Goal: Answer question/provide support

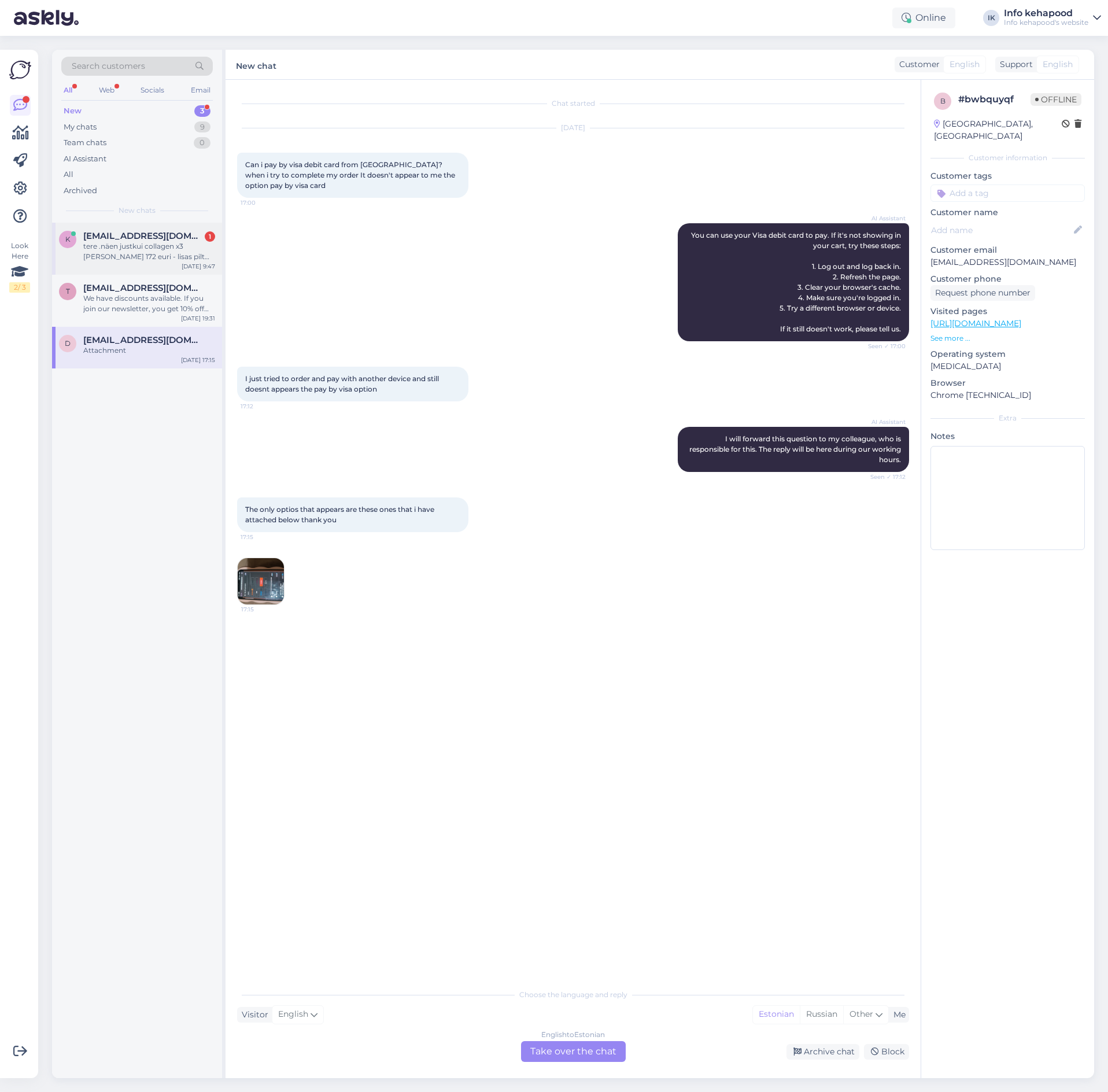
click at [90, 231] on span "[EMAIL_ADDRESS][DOMAIN_NAME]" at bounding box center [144, 236] width 121 height 10
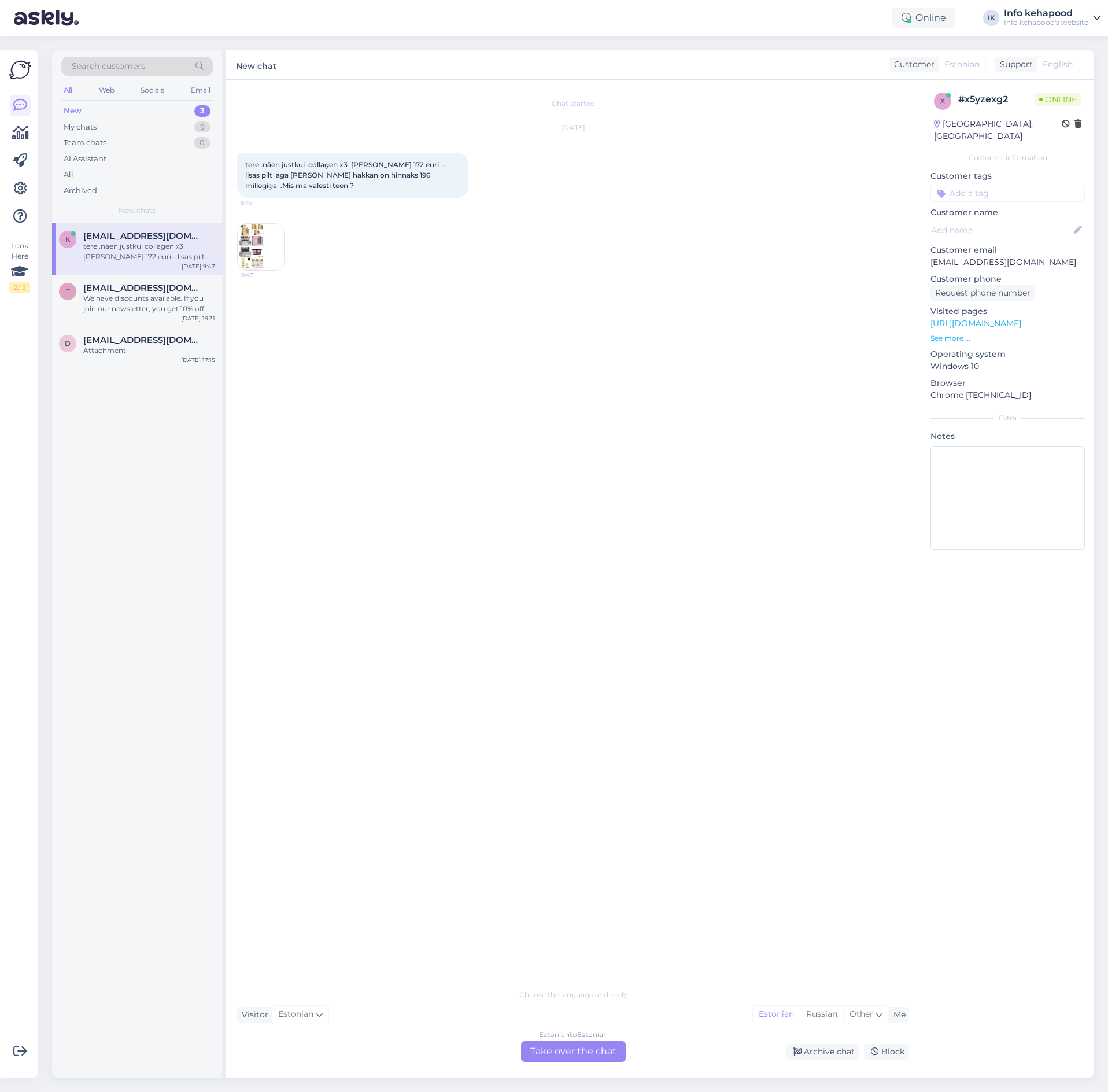
click at [266, 240] on img at bounding box center [261, 247] width 47 height 47
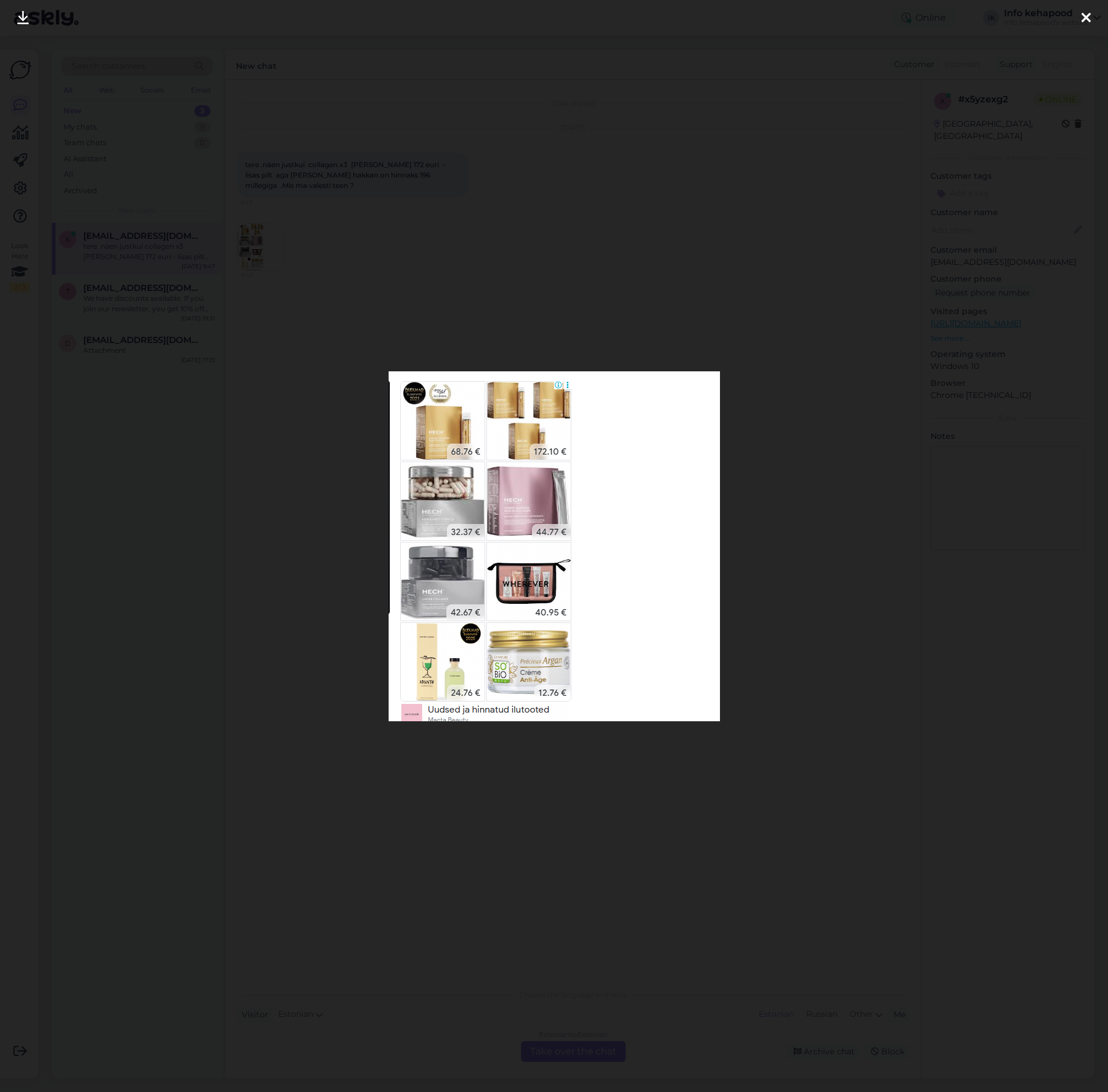
click at [692, 321] on div at bounding box center [554, 546] width 1108 height 1092
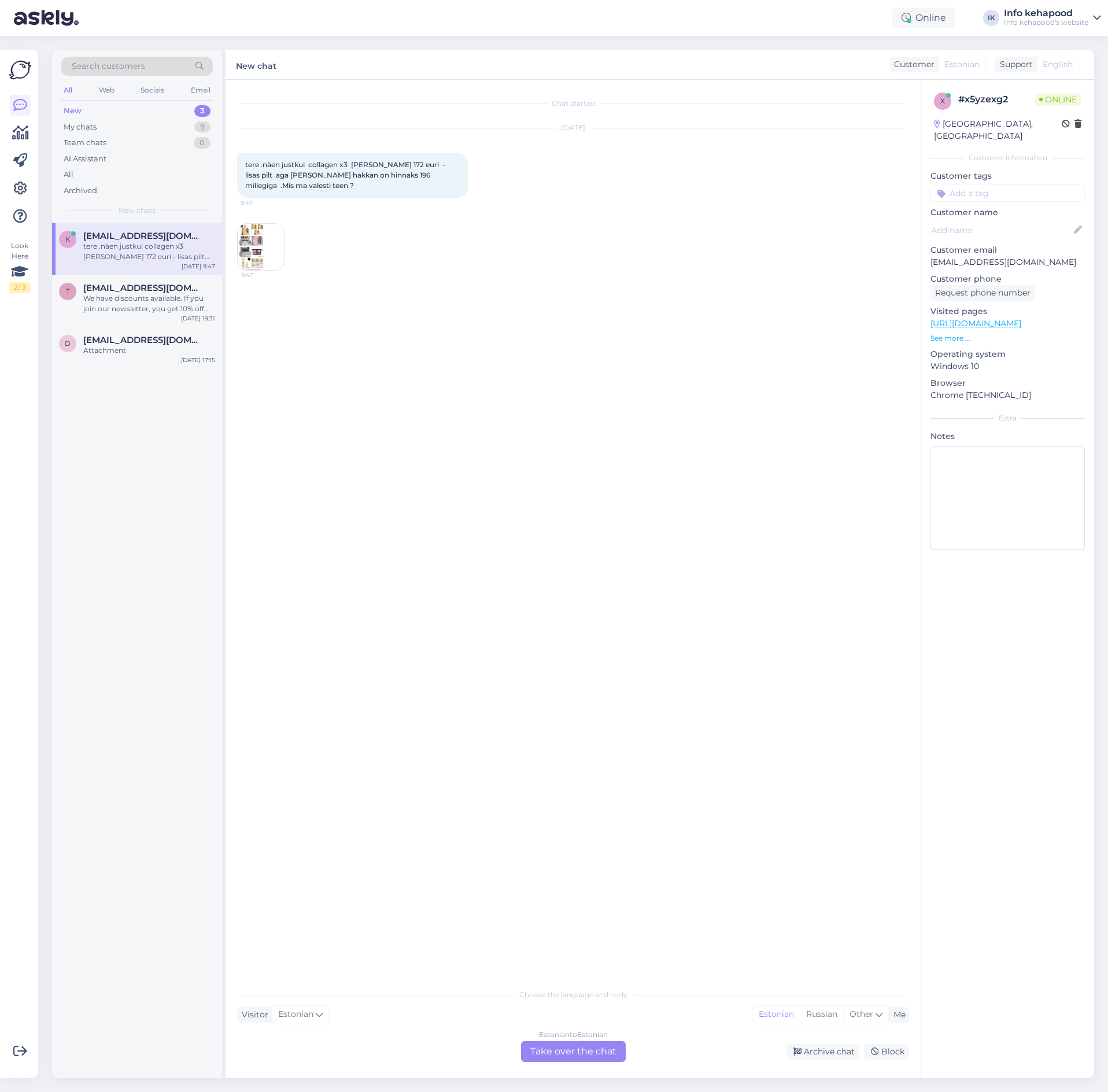
click at [264, 254] on img at bounding box center [261, 247] width 47 height 47
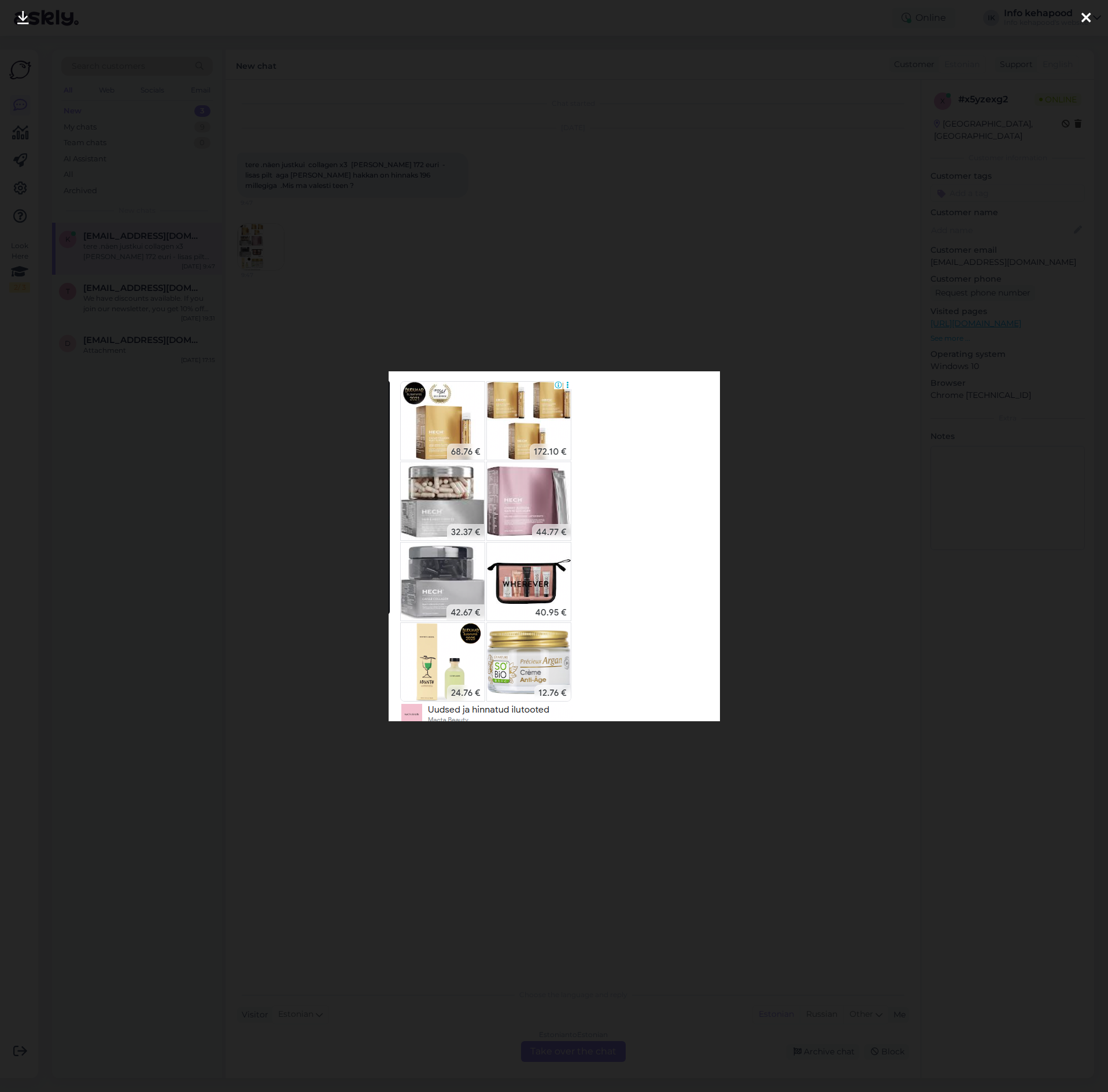
click at [791, 322] on div at bounding box center [554, 546] width 1108 height 1092
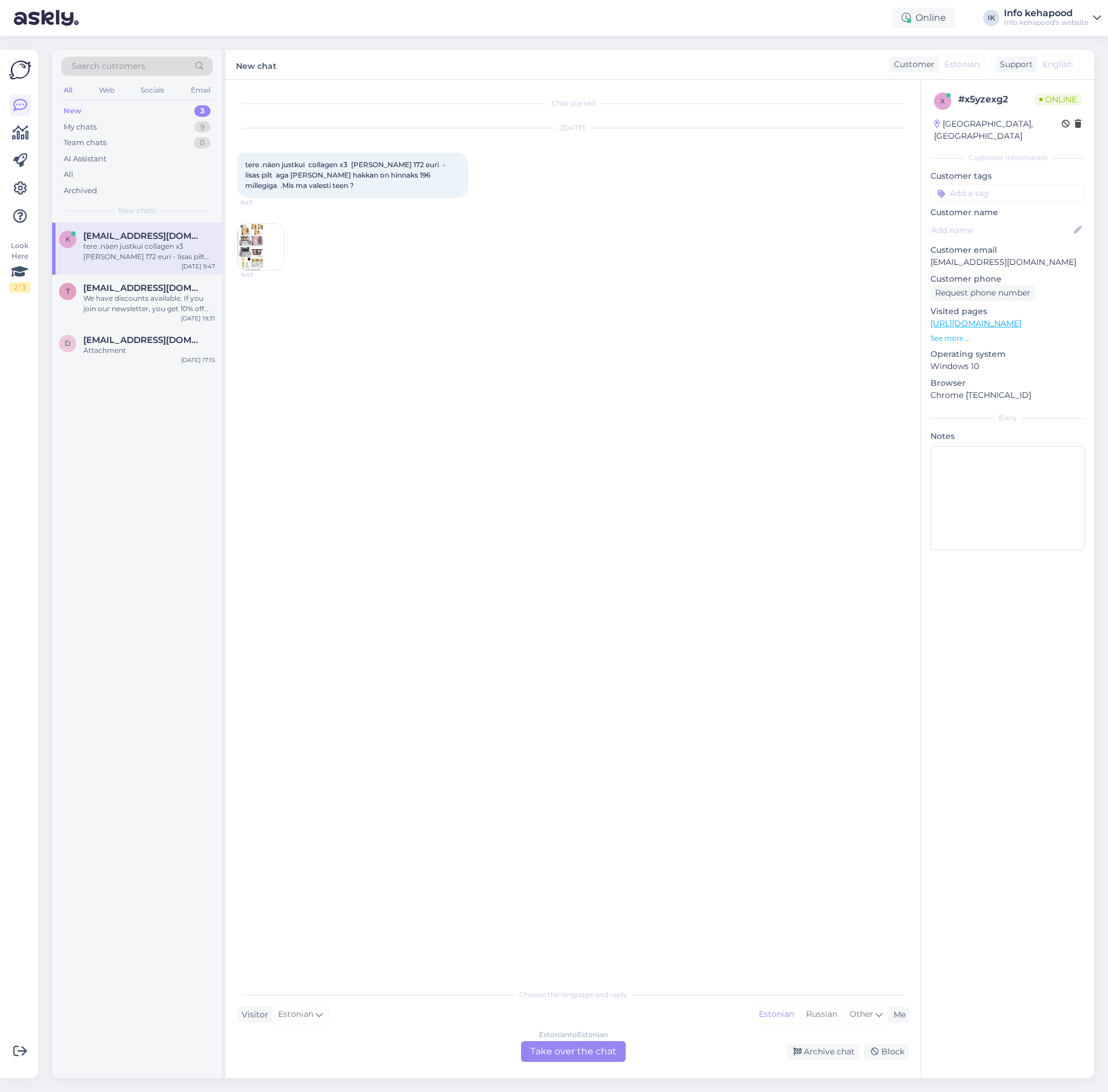
click at [241, 245] on img at bounding box center [261, 247] width 47 height 47
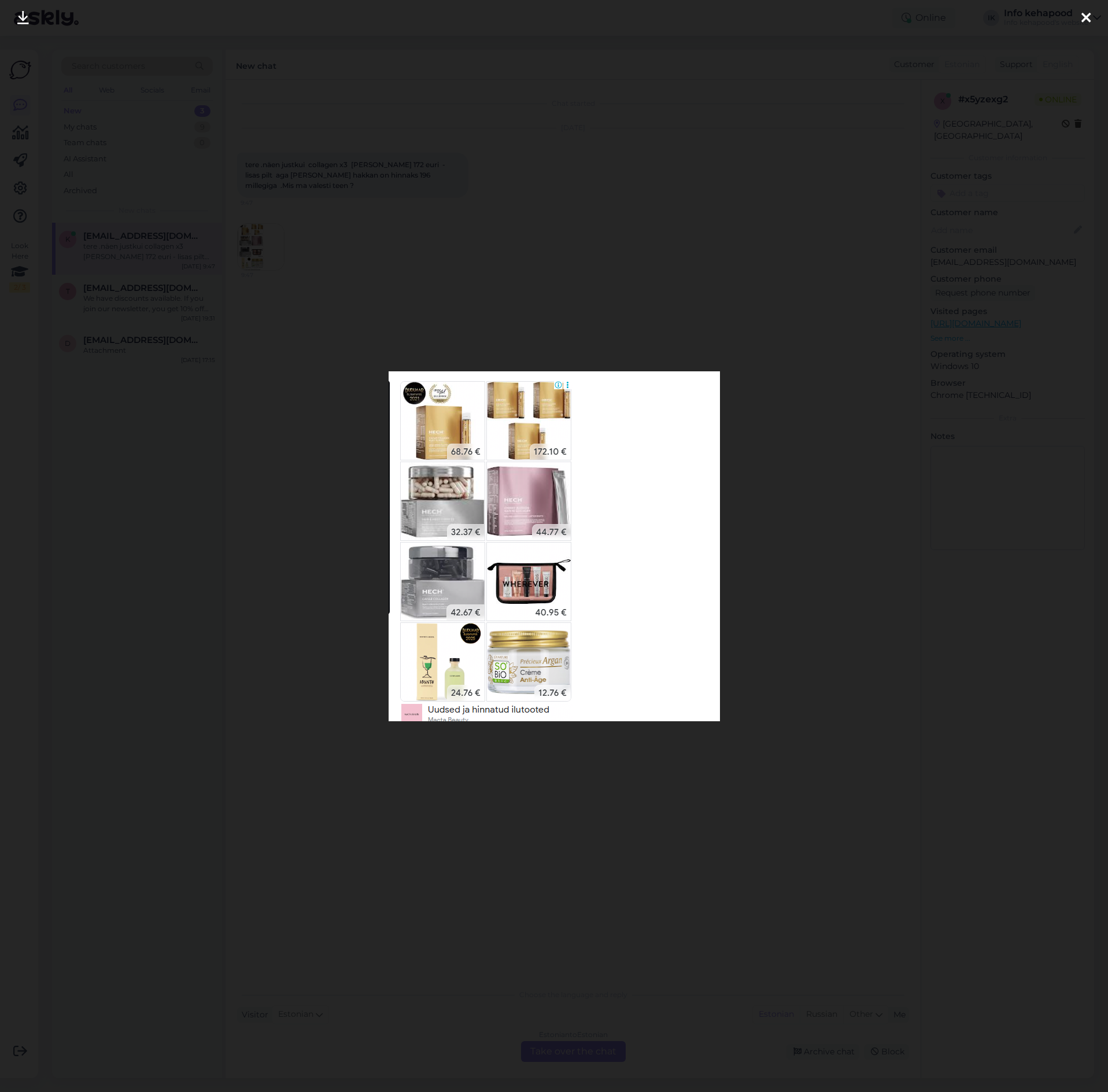
click at [374, 324] on div at bounding box center [554, 546] width 1108 height 1092
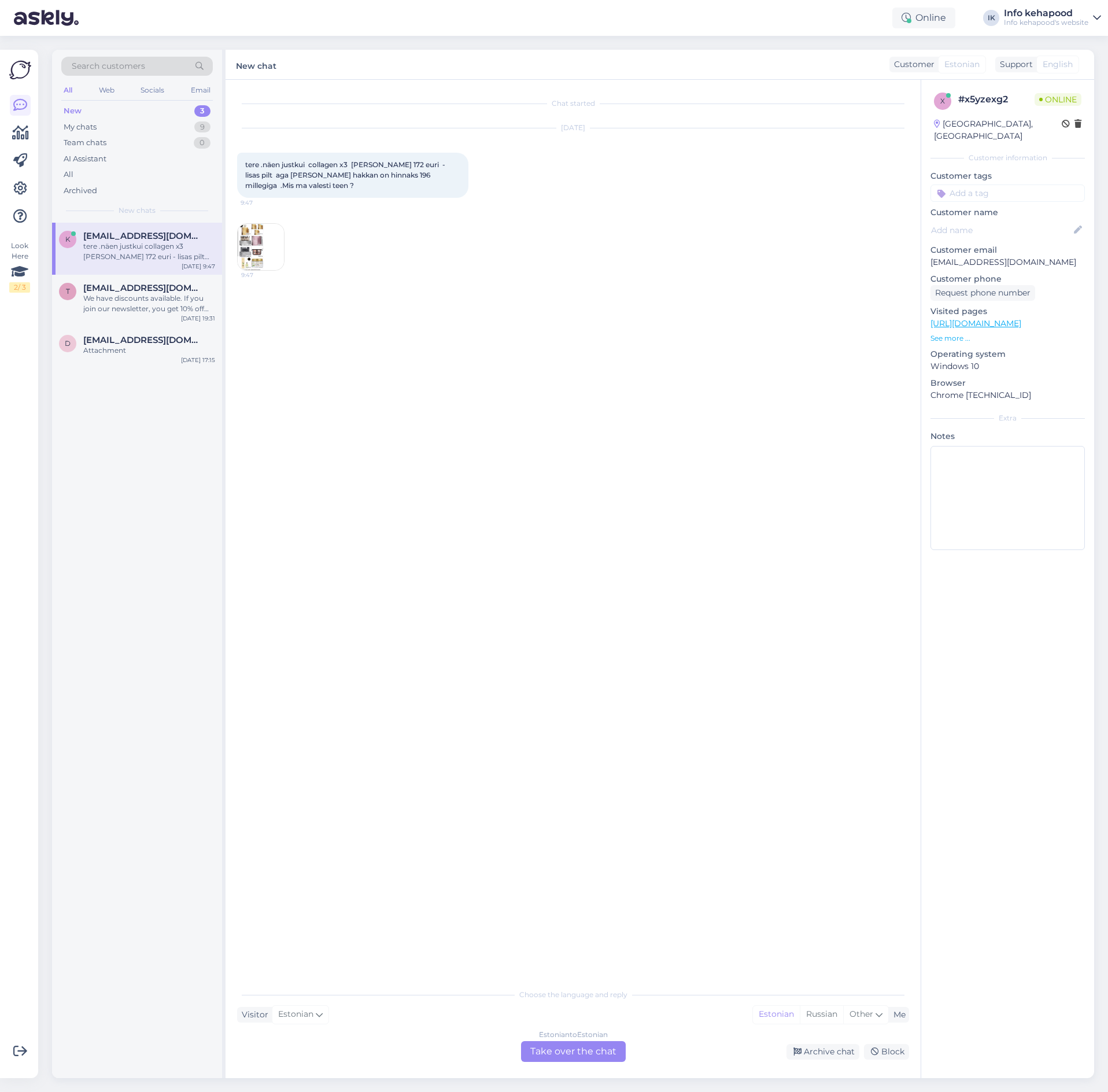
click at [575, 1057] on div "Estonian to Estonian Take over the chat" at bounding box center [573, 1051] width 104 height 21
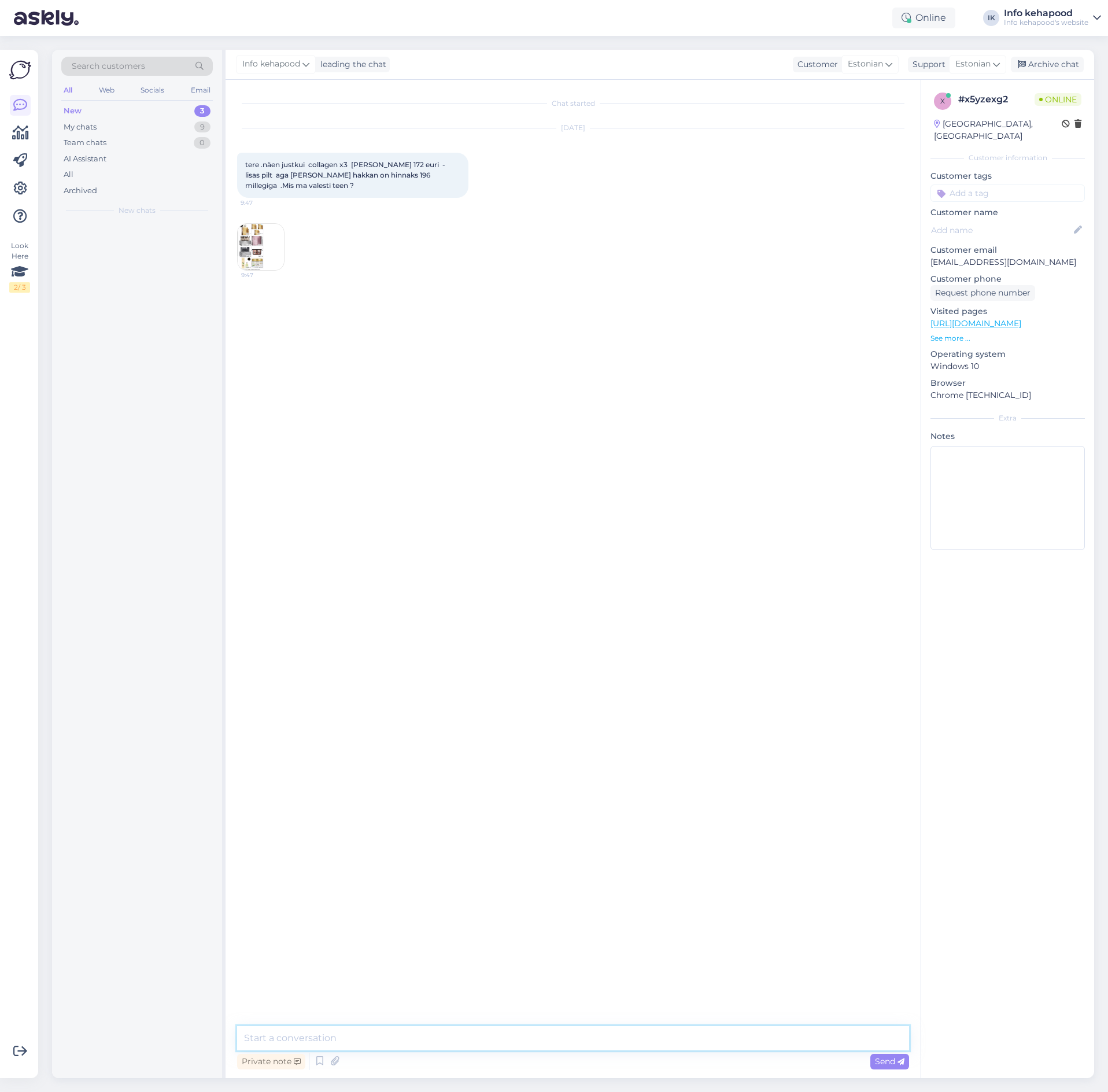
click at [562, 1033] on textarea at bounding box center [573, 1038] width 673 height 24
paste textarea "HECH"
click at [481, 1035] on textarea "Tere! Tehnilise [PERSON_NAME] tõttu on tekkinud selline hind. HECH" at bounding box center [573, 1038] width 673 height 24
click at [791, 1025] on div "Chat started [DATE] tere .näen justkui collagen x3 [PERSON_NAME] 172 euri - lis…" at bounding box center [573, 579] width 695 height 998
click at [720, 1039] on textarea "Tere! Tehnilise [PERSON_NAME] tõttu on tekkinud selline hind. Anname Teile ühek…" at bounding box center [573, 1038] width 673 height 24
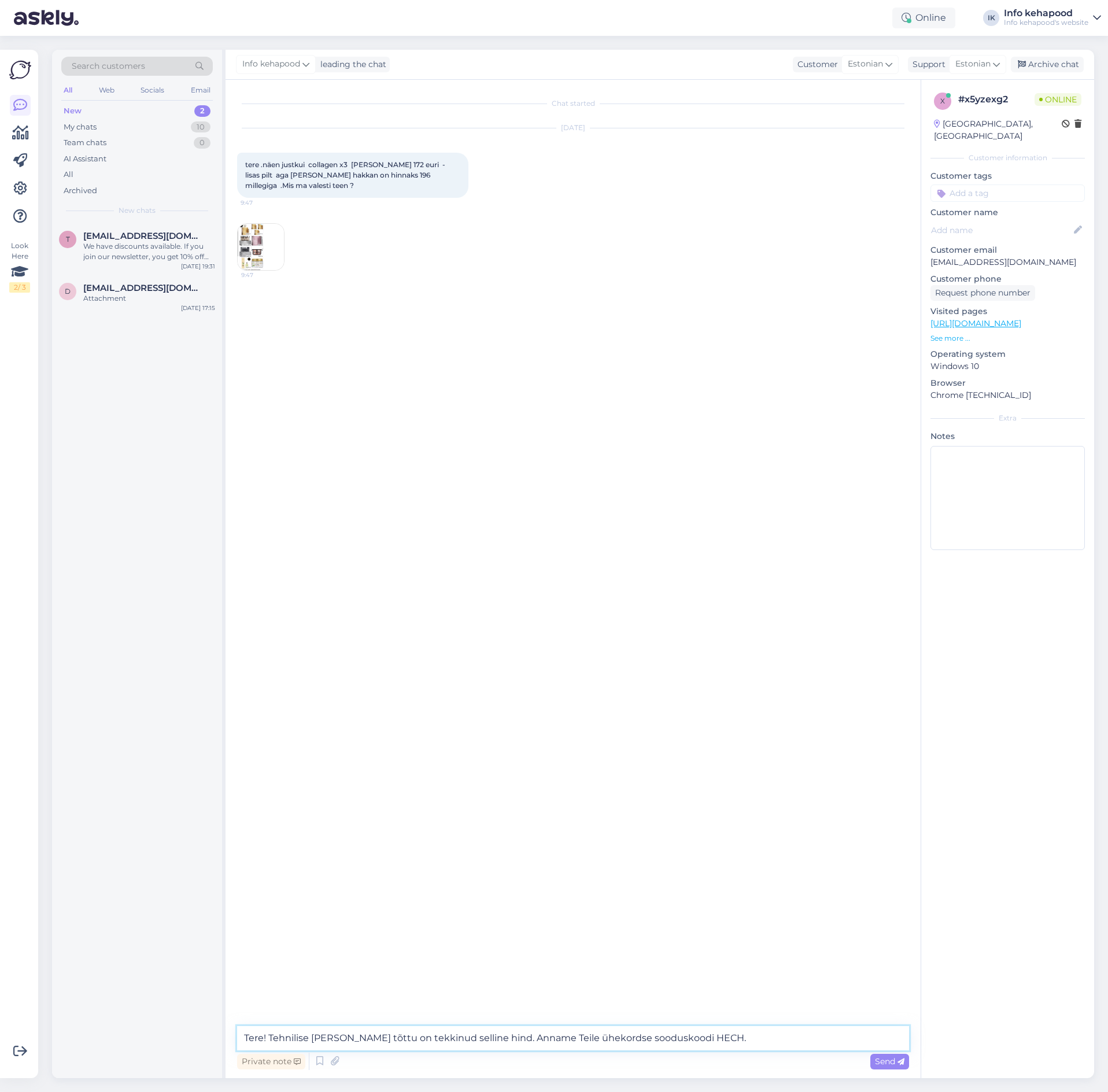
click at [481, 1039] on textarea "Tere! Tehnilise [PERSON_NAME] tõttu on tekkinud selline hind. Anname Teile ühek…" at bounding box center [573, 1038] width 673 height 24
type textarea "Tere! Tehnilise [PERSON_NAME] tõttu on tekkinud selline hind. Õige hind on 196.…"
click at [820, 1037] on textarea "Tere! Tehnilise [PERSON_NAME] tõttu on tekkinud selline hind. Õige hind on 196.…" at bounding box center [573, 1038] width 673 height 24
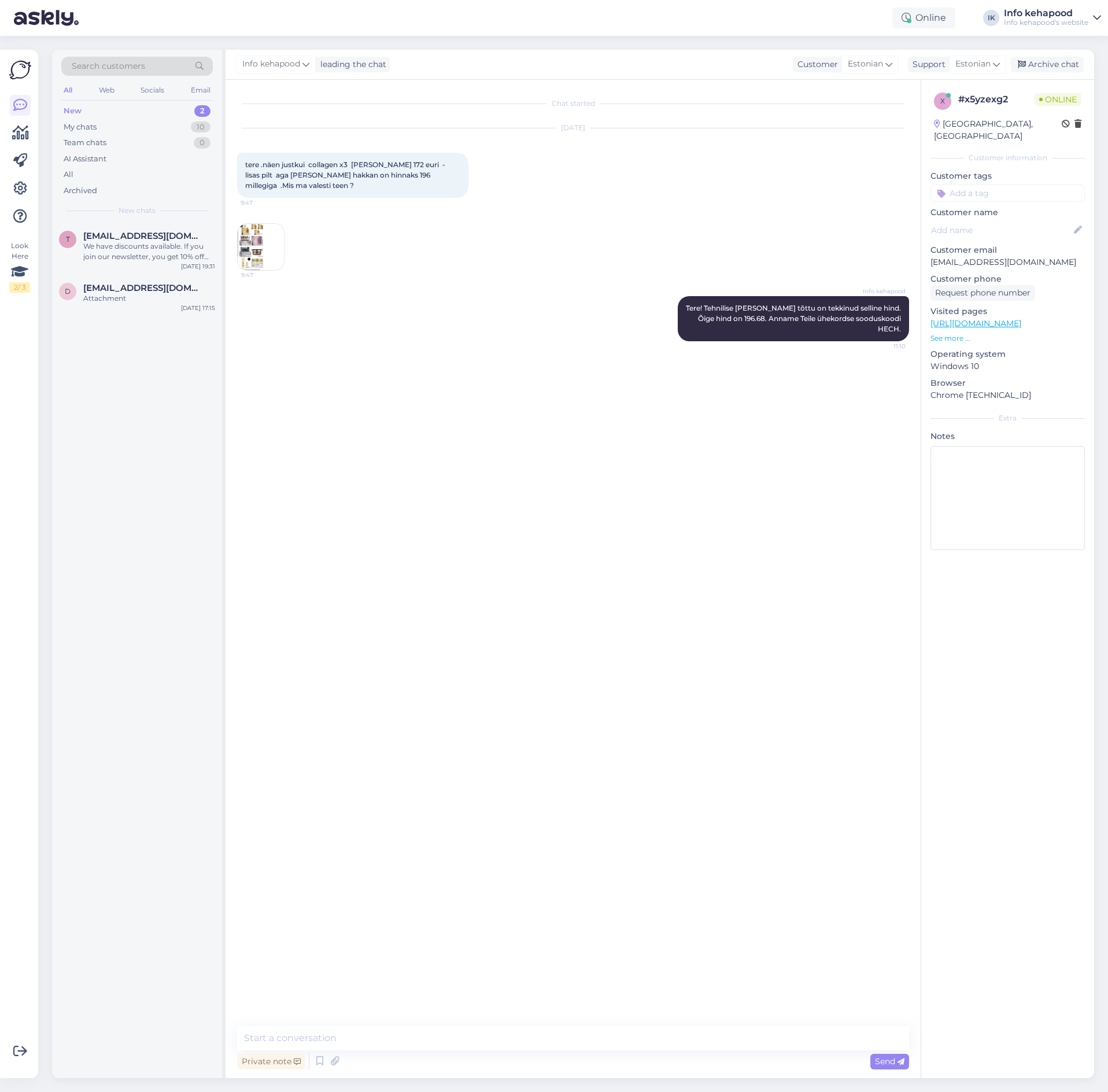
click at [471, 269] on div "[DATE] tere .näen justkui collagen x3 [PERSON_NAME] 172 euri - lisas pilt aga […" at bounding box center [573, 199] width 673 height 168
click at [121, 260] on div "I am routing this question to the colleague who is responsible for this topic. …" at bounding box center [149, 252] width 132 height 21
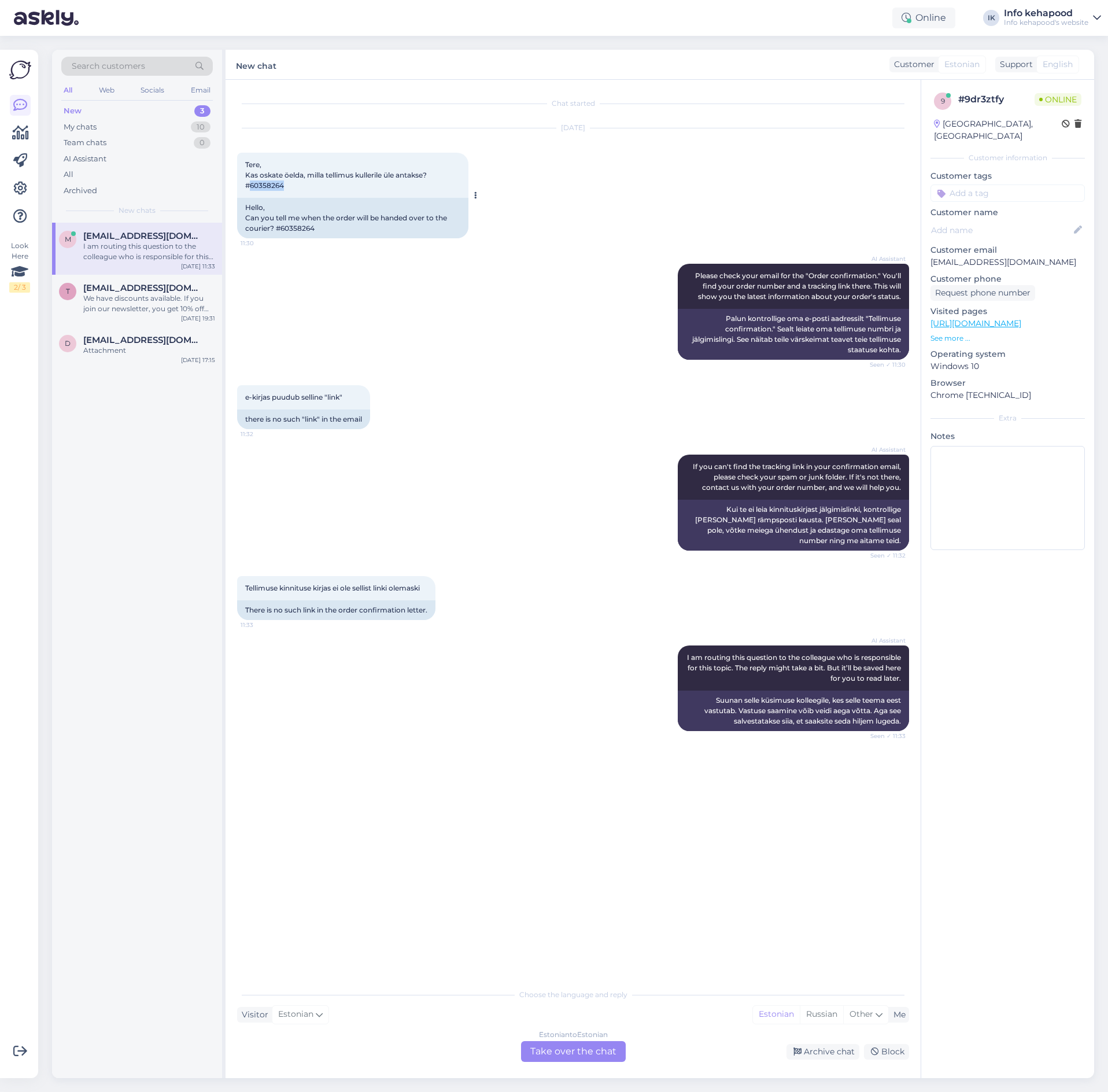
drag, startPoint x: 250, startPoint y: 184, endPoint x: 300, endPoint y: 180, distance: 50.2
click at [300, 180] on div "Tere, Kas oskate öelda, milla tellimus kullerile üle antakse? #60358264 11:30" at bounding box center [353, 175] width 231 height 45
copy span "60358264"
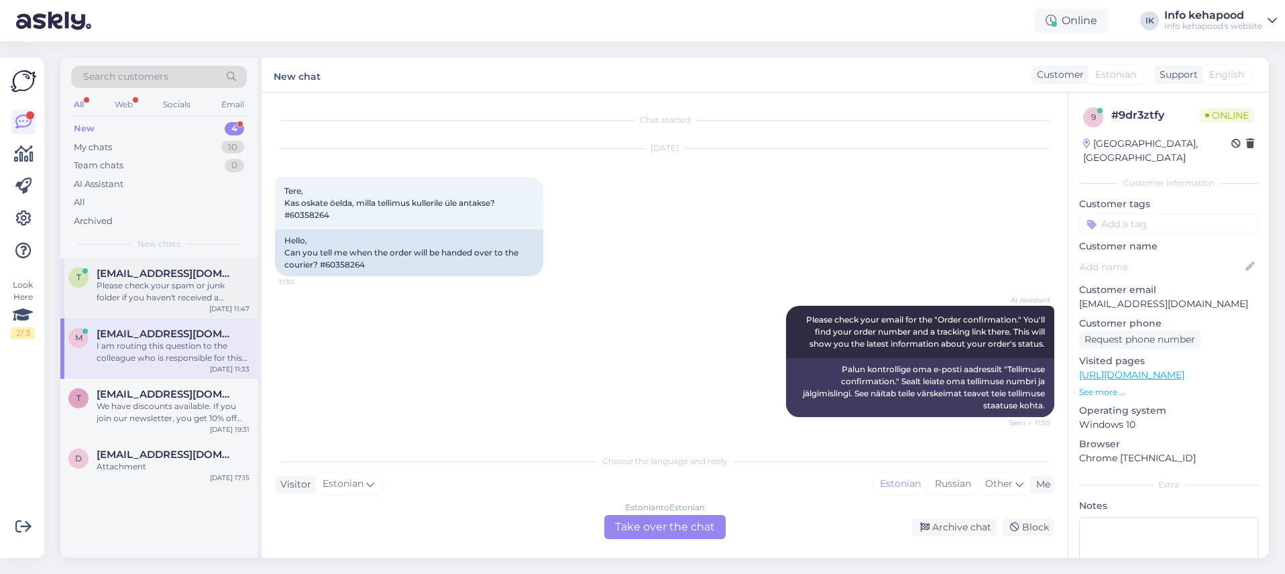
click at [131, 292] on div "Please check your spam or junk folder if you haven't received a confirmation em…" at bounding box center [173, 292] width 153 height 24
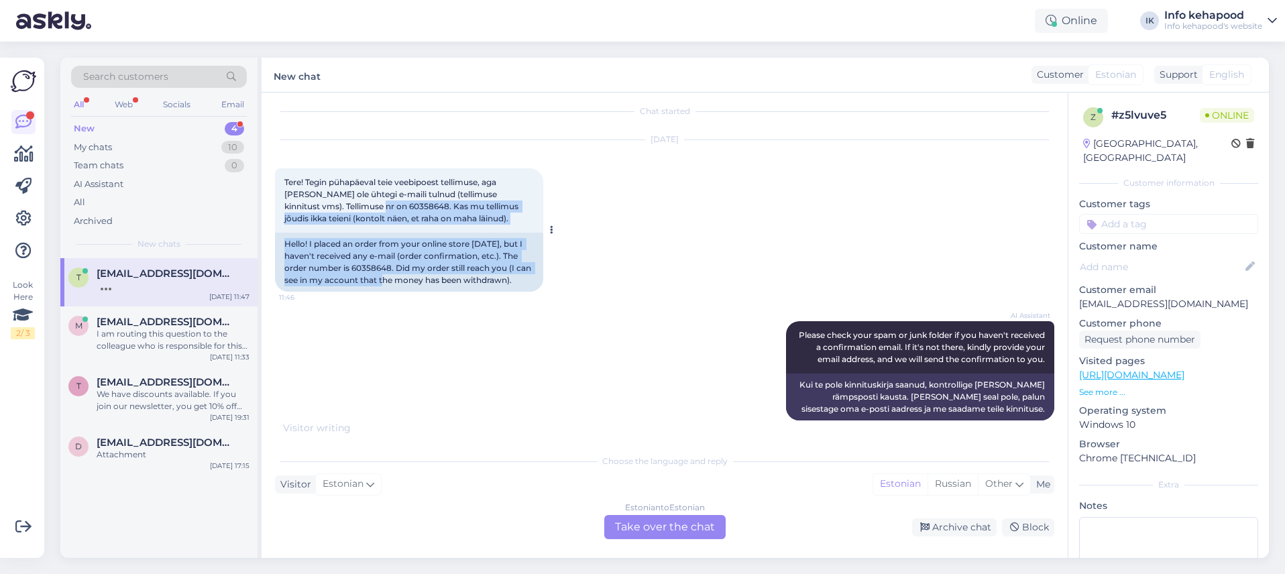
scroll to position [89, 0]
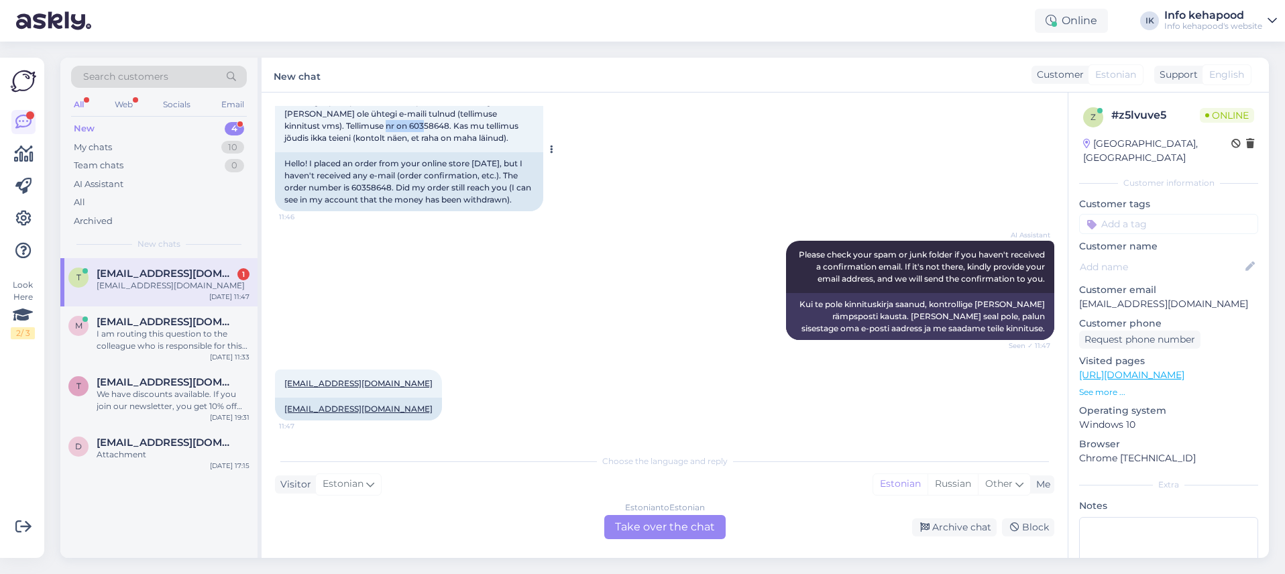
copy span "60358648"
drag, startPoint x: 348, startPoint y: 208, endPoint x: 388, endPoint y: 125, distance: 91.8
click at [388, 125] on span "Tere! Tegin pühapäeval teie veebipoest tellimuse, aga [PERSON_NAME] ole ühtegi …" at bounding box center [402, 120] width 236 height 46
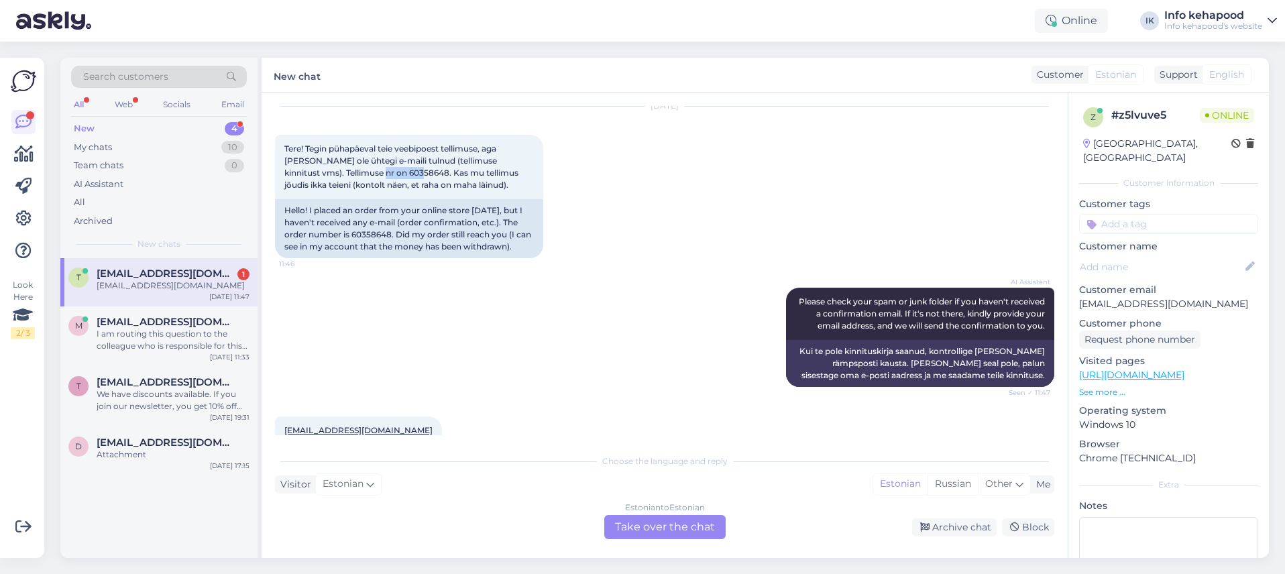
scroll to position [0, 0]
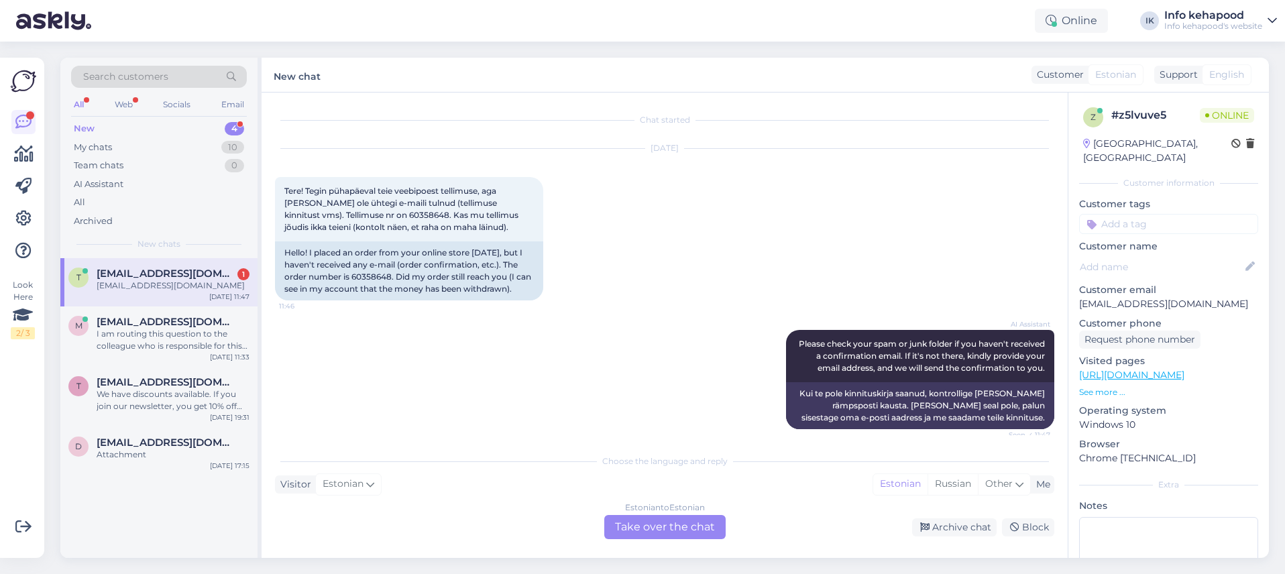
click at [661, 527] on div "Estonian to Estonian Take over the chat" at bounding box center [664, 527] width 121 height 24
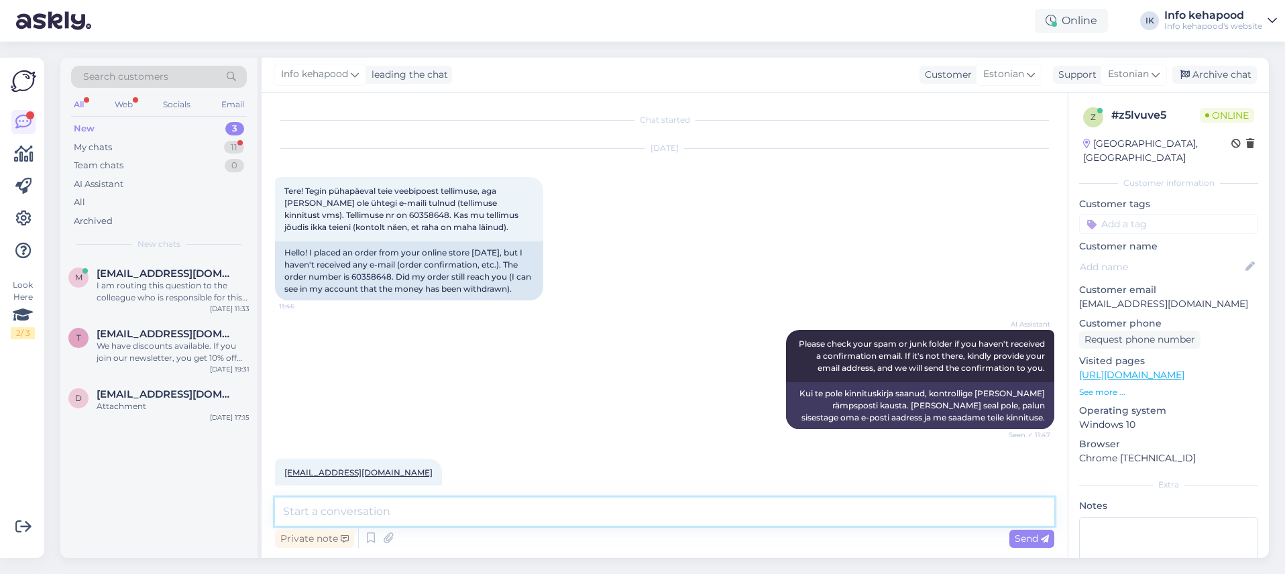
click at [619, 509] on textarea at bounding box center [665, 512] width 780 height 28
type textarea "t"
type textarea "Tere Triin! Teie tellimus on komplekteeritud."
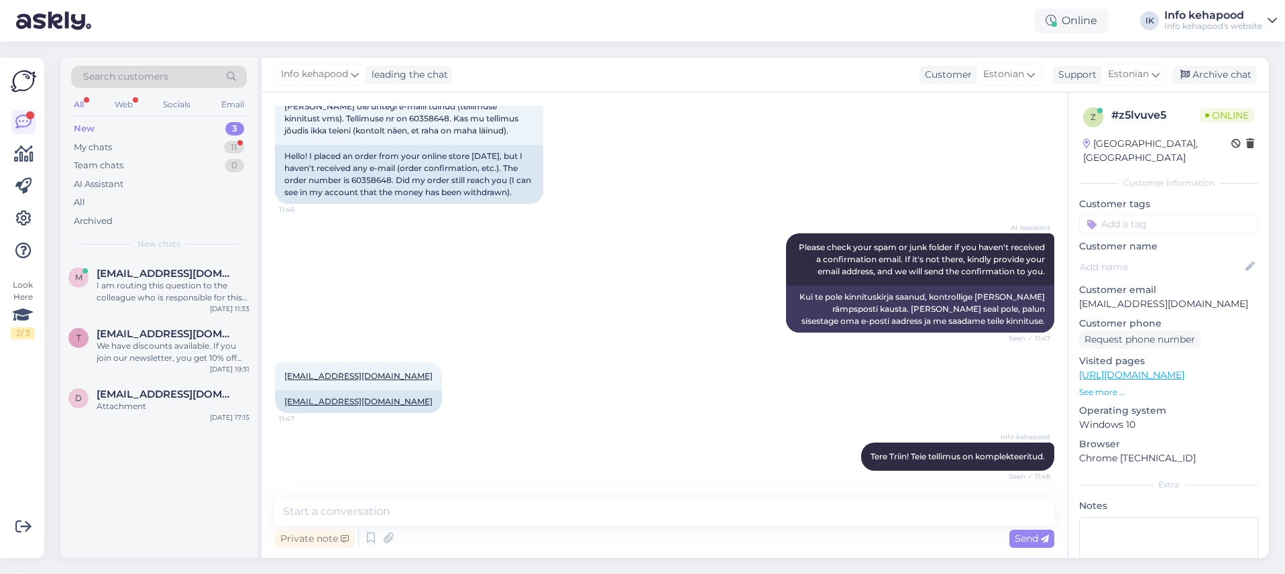
scroll to position [154, 0]
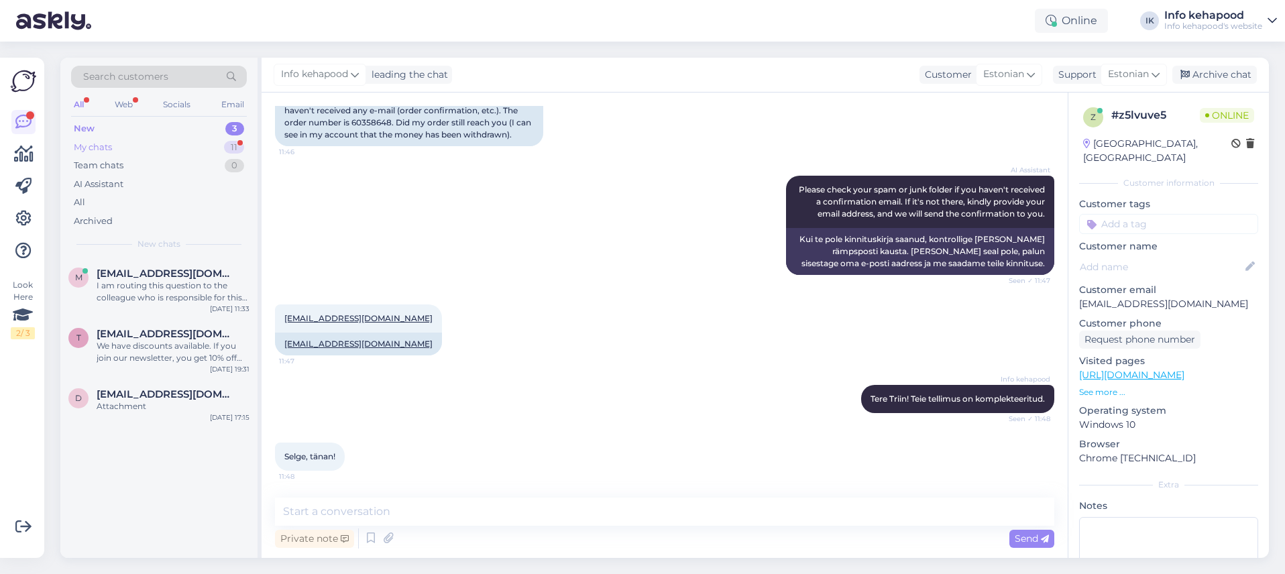
click at [100, 138] on div "My chats 11" at bounding box center [159, 147] width 176 height 19
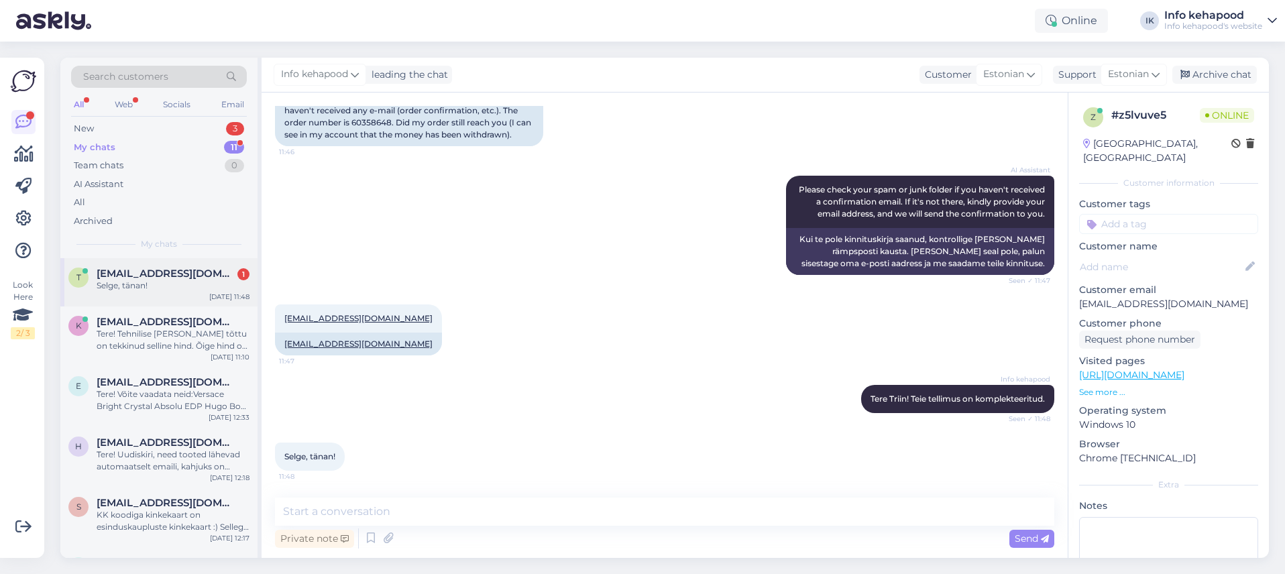
click at [174, 281] on div "Selge, tänan!" at bounding box center [173, 286] width 153 height 12
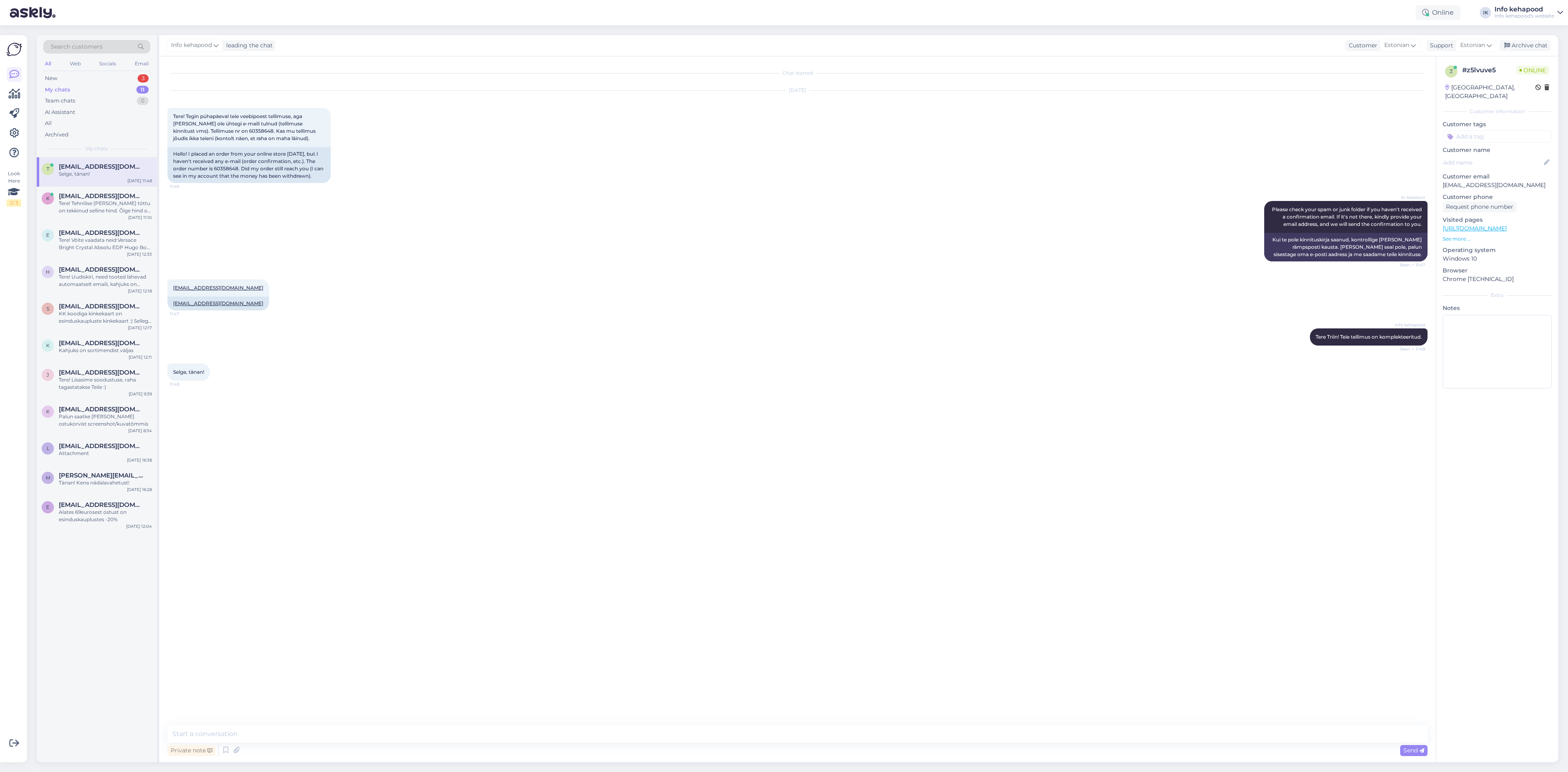
scroll to position [0, 0]
click at [96, 75] on div "New 3" at bounding box center [97, 78] width 107 height 12
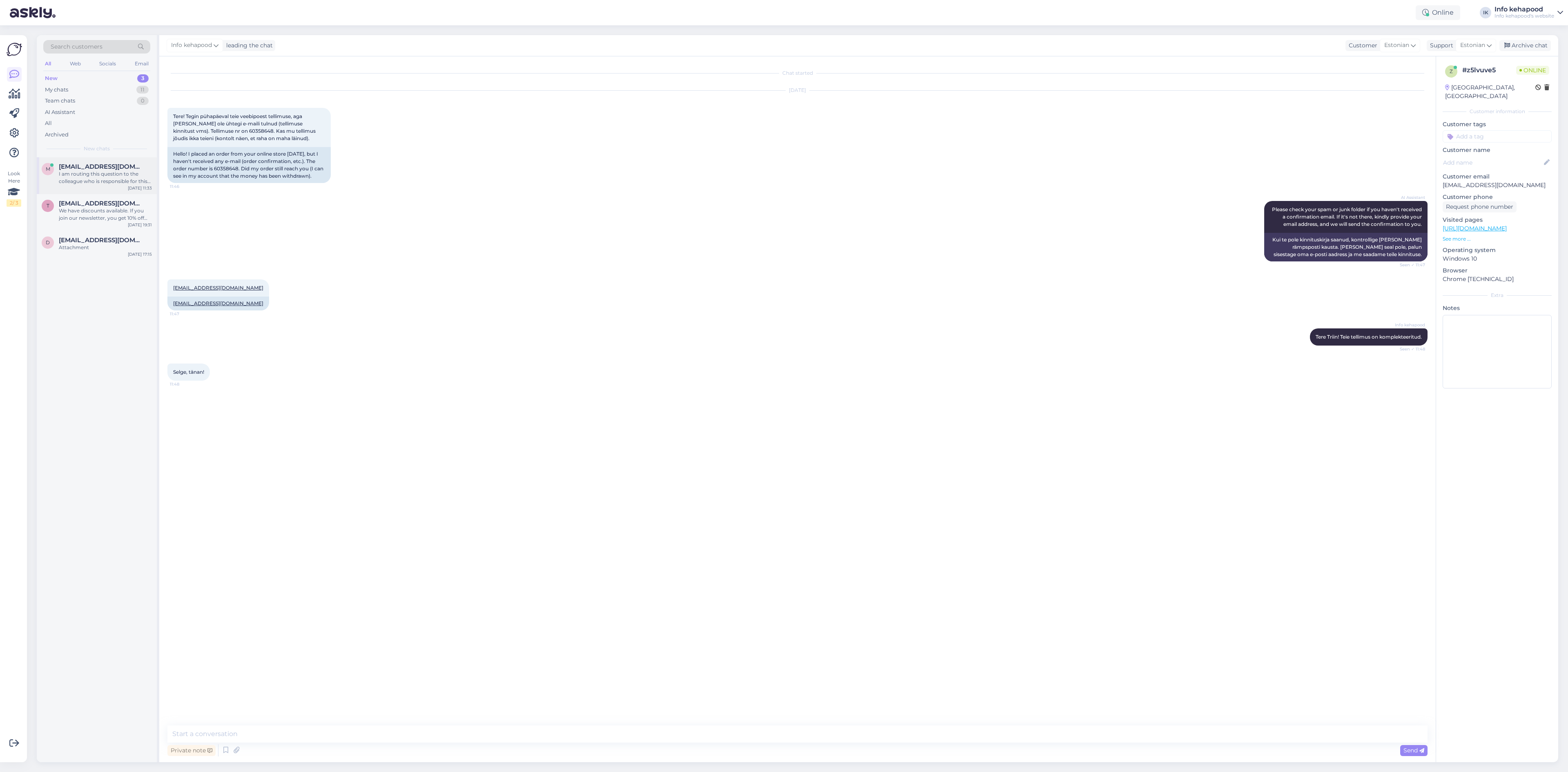
click at [81, 169] on span "[EMAIL_ADDRESS][DOMAIN_NAME]" at bounding box center [102, 167] width 85 height 7
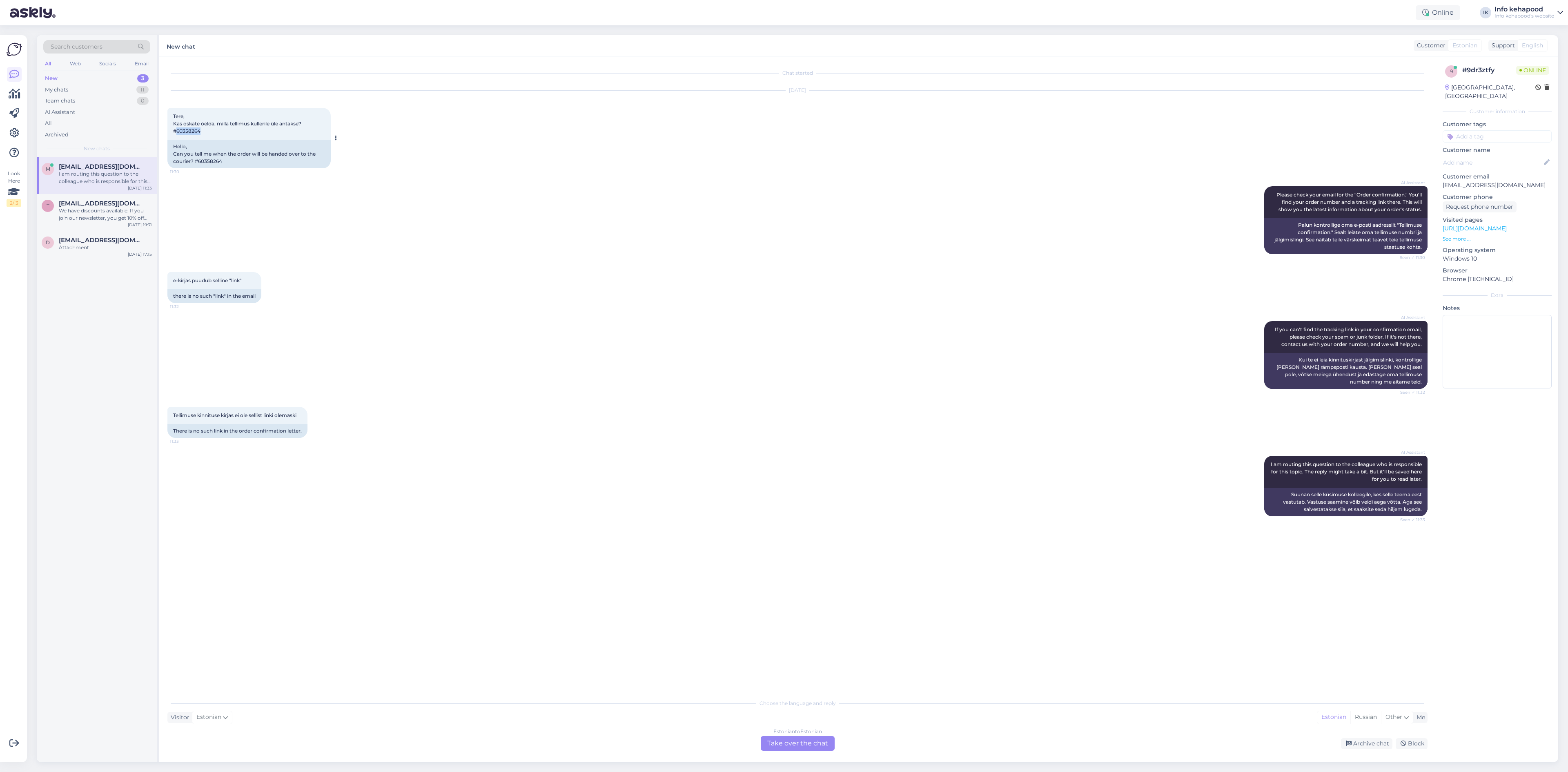
drag, startPoint x: 176, startPoint y: 130, endPoint x: 247, endPoint y: 132, distance: 71.0
click at [247, 132] on div "Tere, Kas oskate öelda, milla tellimus kullerile üle antakse? #60358264 11:30" at bounding box center [249, 124] width 163 height 32
copy span "60358264"
click at [102, 243] on span "[EMAIL_ADDRESS][DOMAIN_NAME]" at bounding box center [102, 240] width 85 height 7
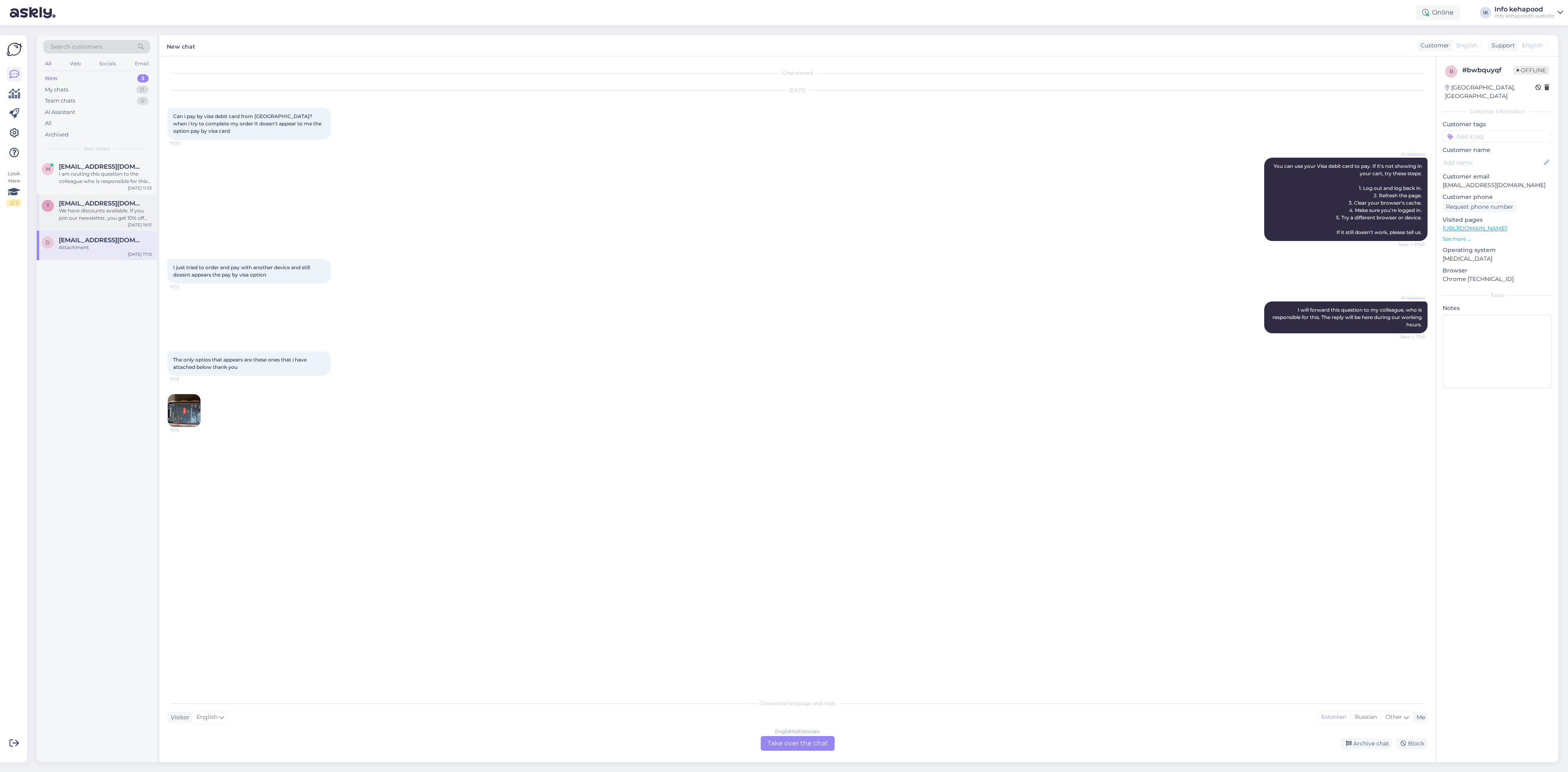
click at [102, 209] on div "We have discounts available. If you join our newsletter, you get 10% off your f…" at bounding box center [105, 214] width 93 height 15
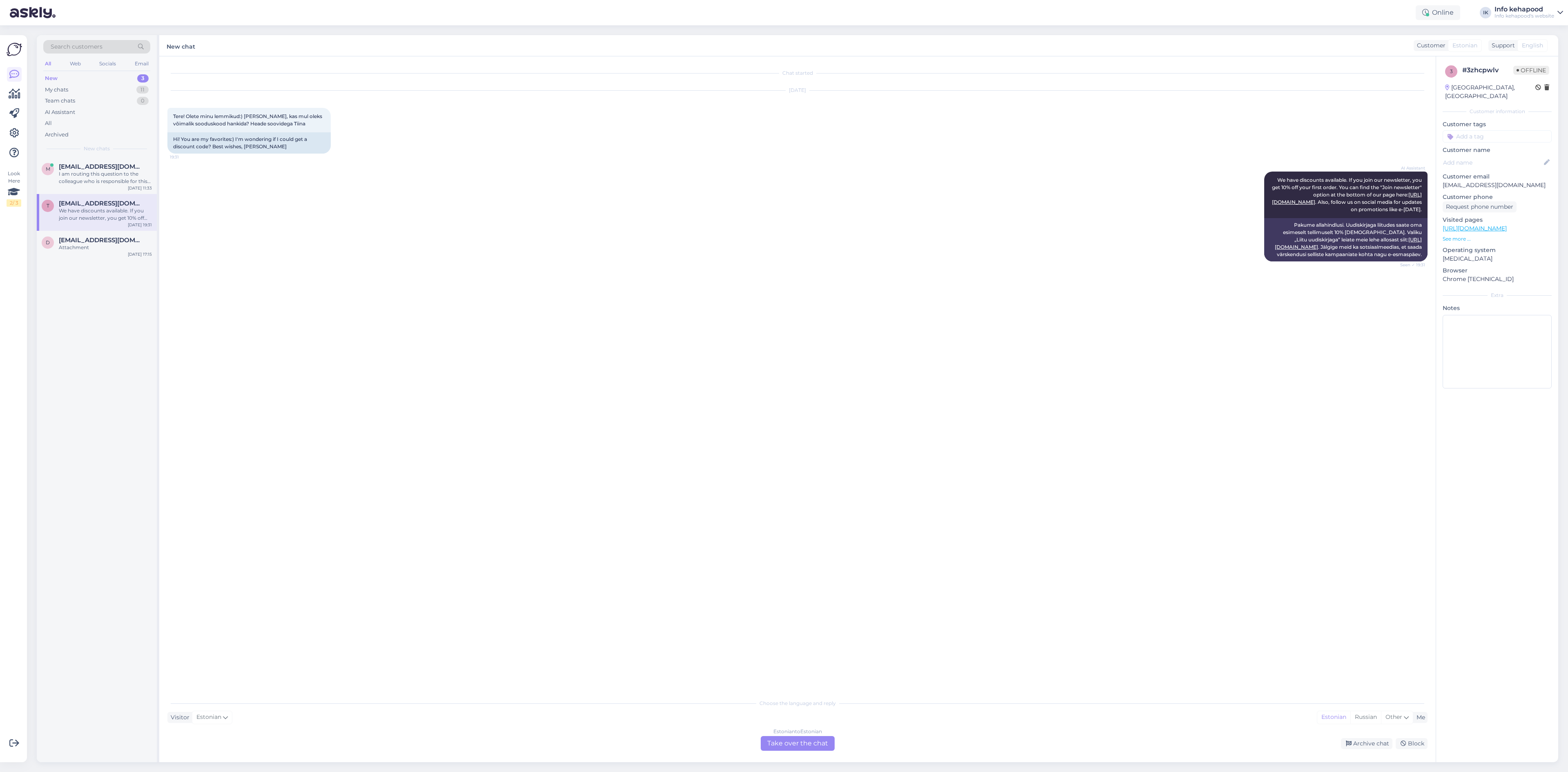
click at [782, 734] on div "Choose the language and reply Visitor Estonian Me Estonian Russian Other Estoni…" at bounding box center [797, 723] width 1260 height 56
click at [782, 740] on div "Estonian to Estonian Take over the chat" at bounding box center [797, 743] width 74 height 15
click at [116, 85] on div "My chats 12" at bounding box center [97, 89] width 107 height 12
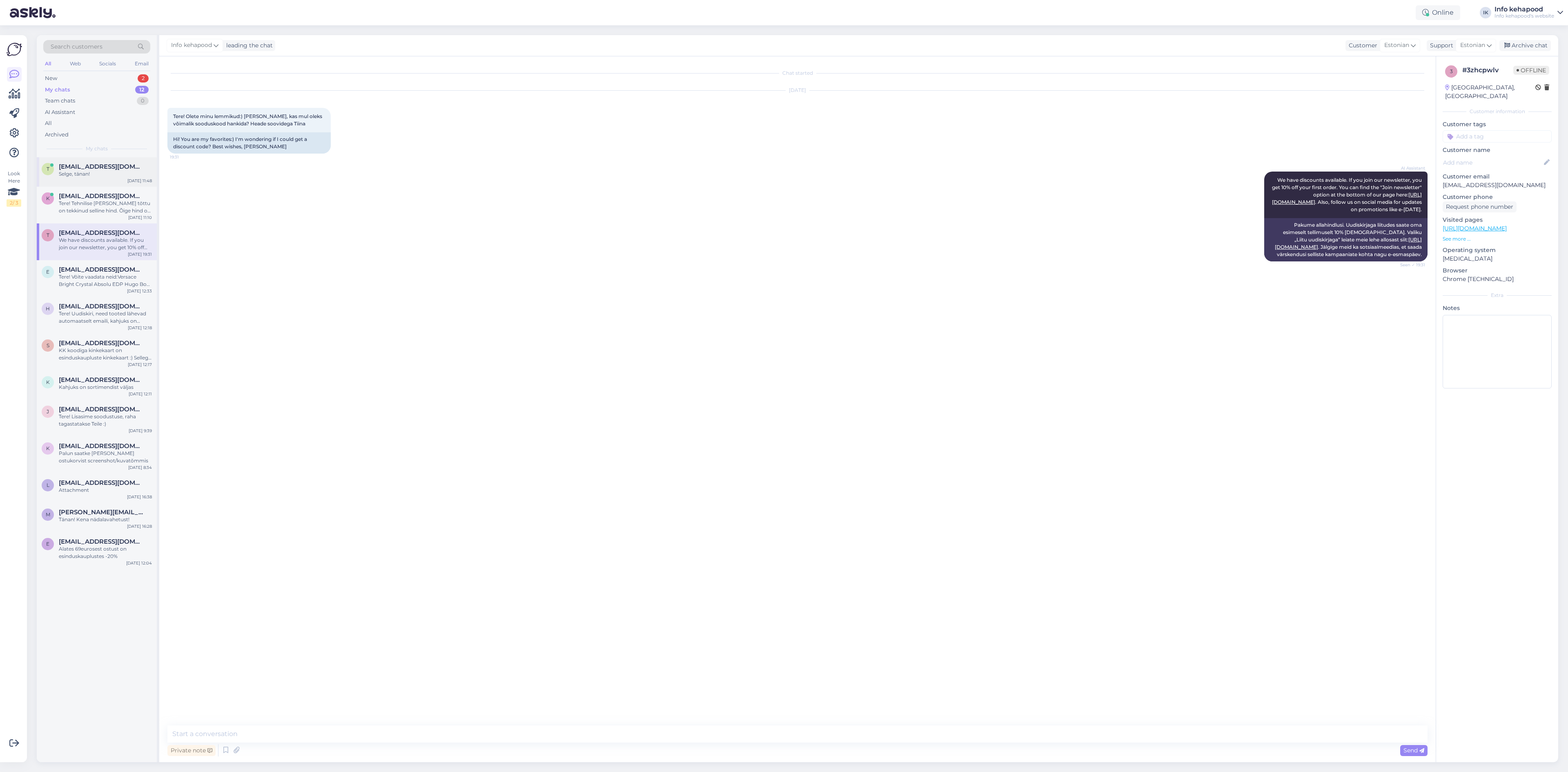
click at [71, 181] on div "t [EMAIL_ADDRESS][DOMAIN_NAME] Selge, tänan! [DATE] 11:48" at bounding box center [96, 172] width 120 height 29
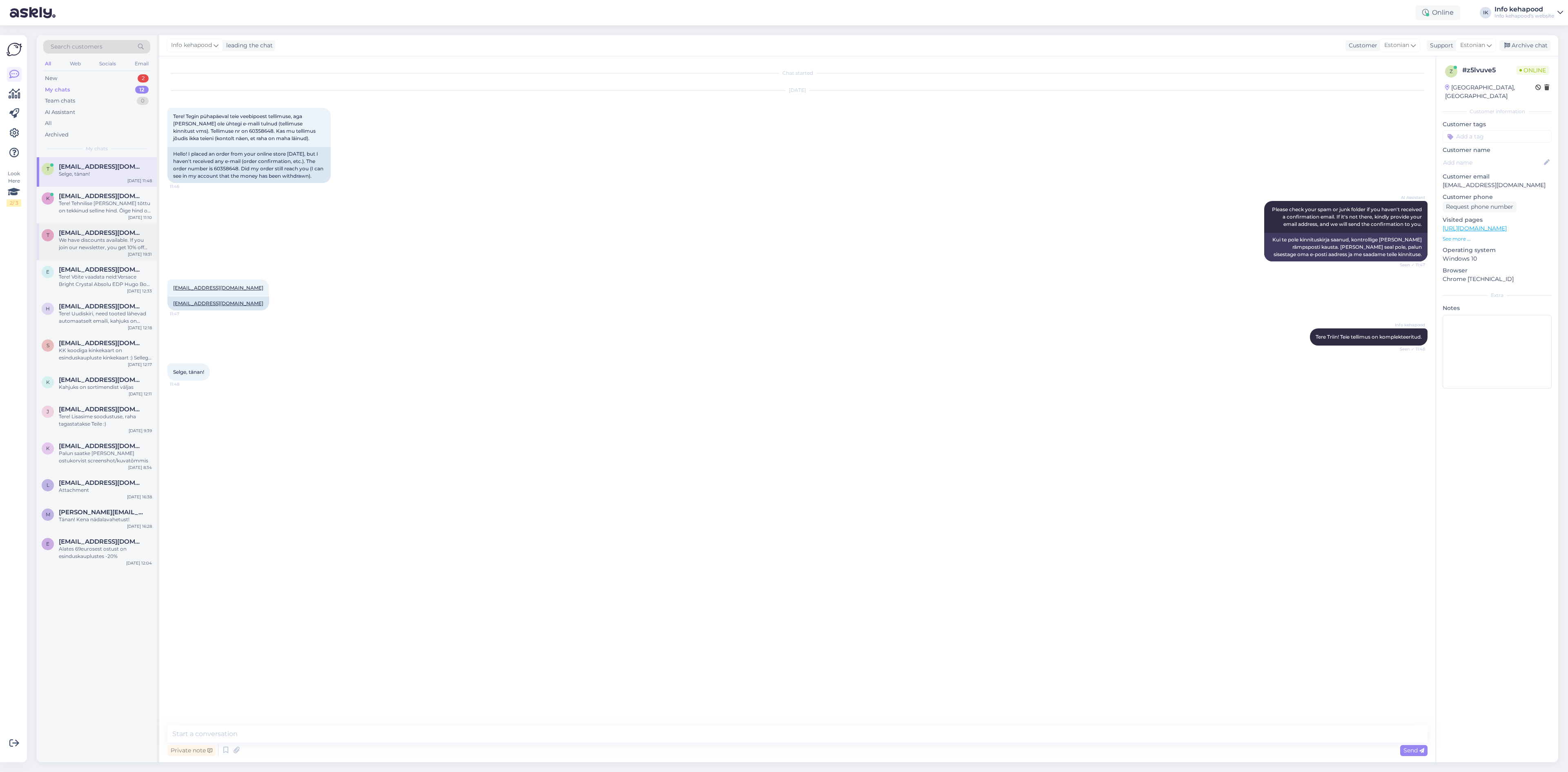
click at [93, 225] on div "t [EMAIL_ADDRESS][DOMAIN_NAME] We have discounts available. If you join our new…" at bounding box center [96, 242] width 120 height 37
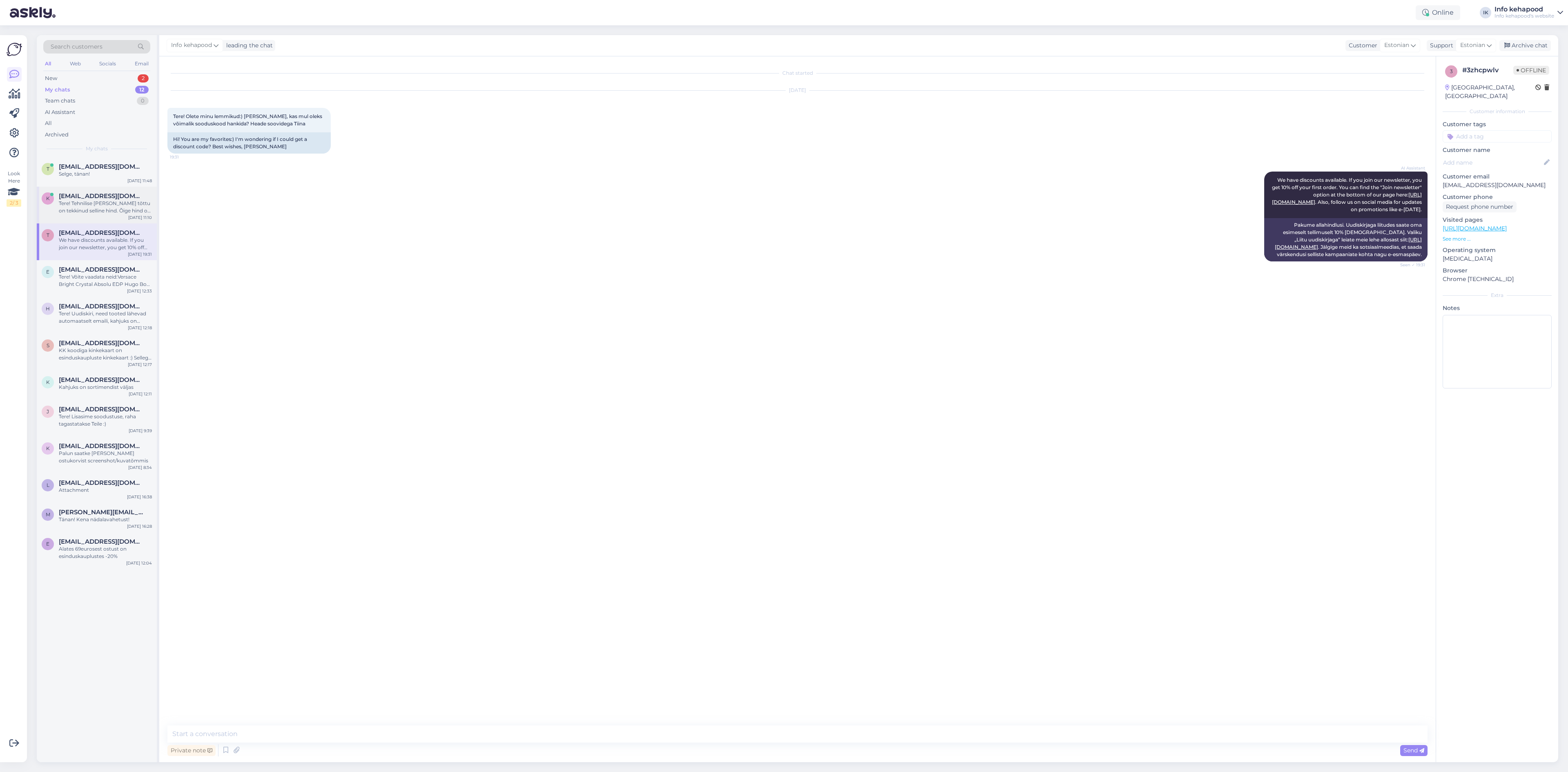
click at [100, 204] on div "Tere! Tehnilise [PERSON_NAME] tõttu on tekkinud selline hind. Õige hind on 196.…" at bounding box center [105, 207] width 93 height 15
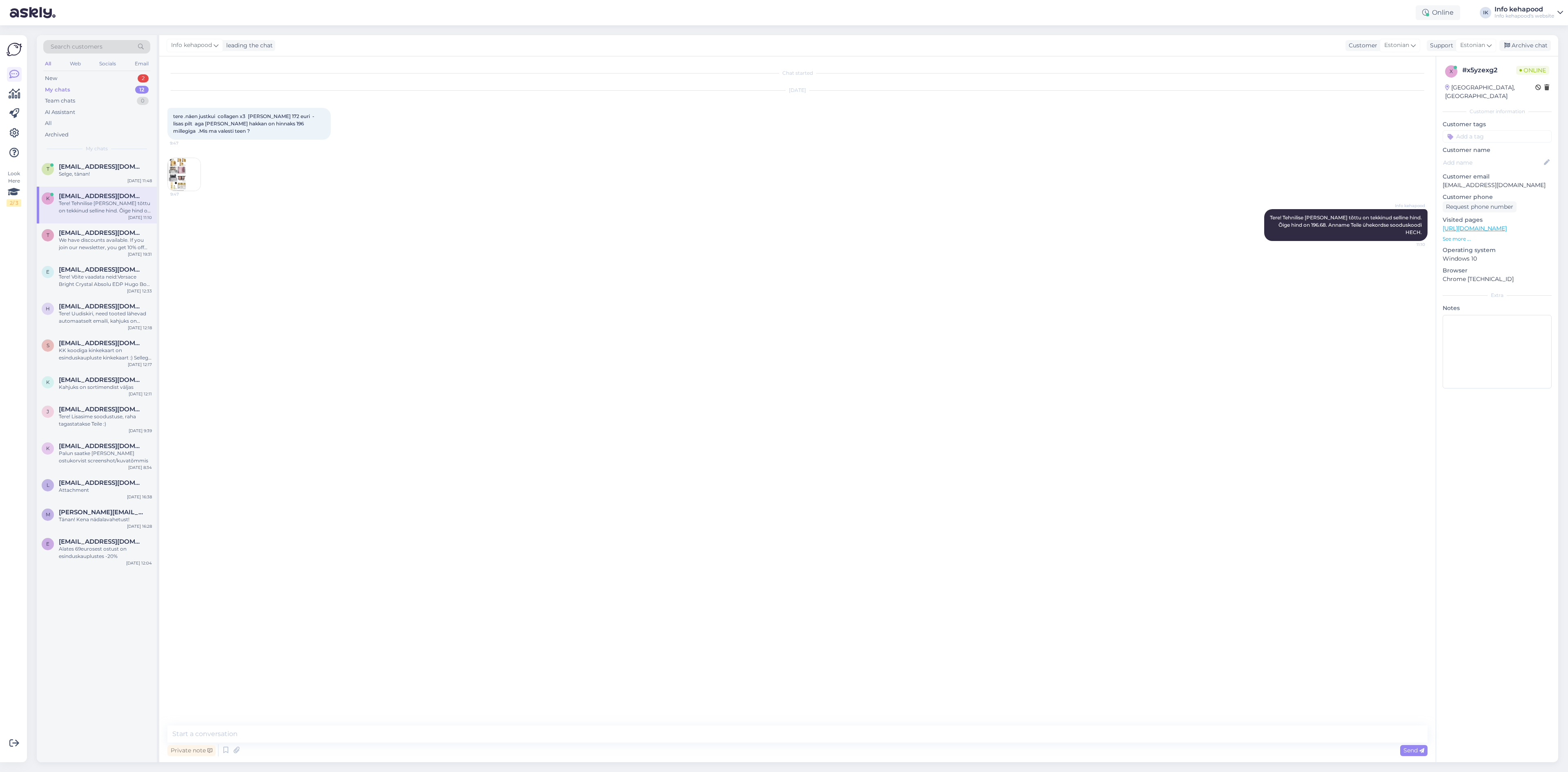
click at [90, 70] on div "All Web Socials Email" at bounding box center [97, 65] width 107 height 13
click at [92, 74] on div "New 2" at bounding box center [97, 78] width 107 height 12
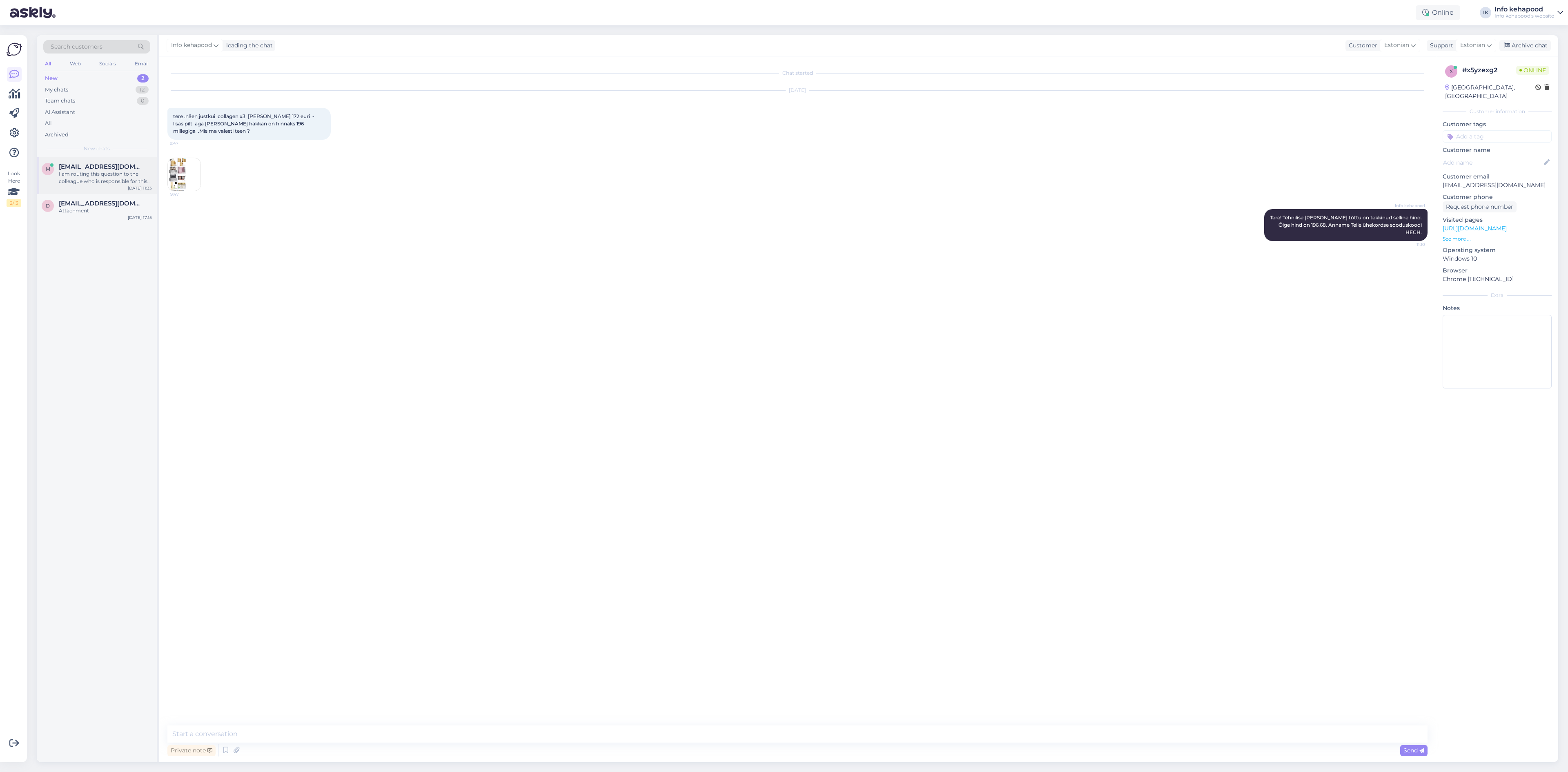
click at [82, 183] on div "I am routing this question to the colleague who is responsible for this topic. …" at bounding box center [105, 178] width 93 height 15
